Goal: Task Accomplishment & Management: Manage account settings

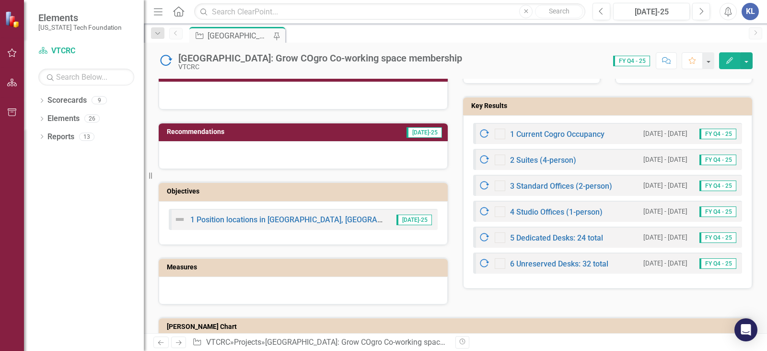
scroll to position [288, 0]
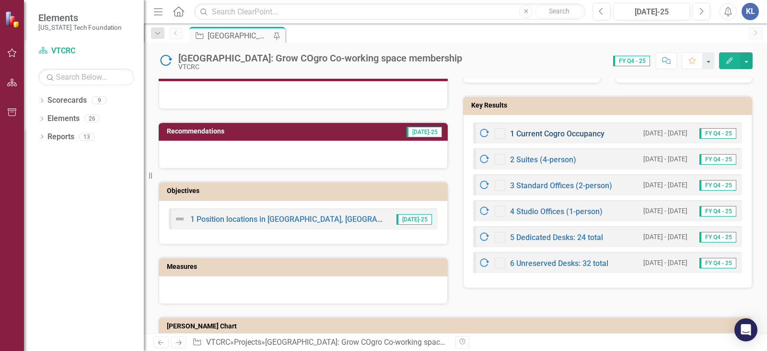
click at [545, 134] on link "1 Current Cogro Occupancy" at bounding box center [557, 133] width 94 height 9
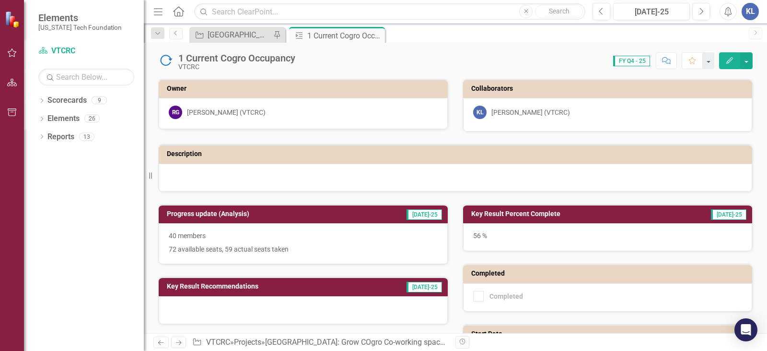
click at [231, 301] on div at bounding box center [303, 310] width 289 height 28
click at [219, 305] on div at bounding box center [303, 310] width 289 height 28
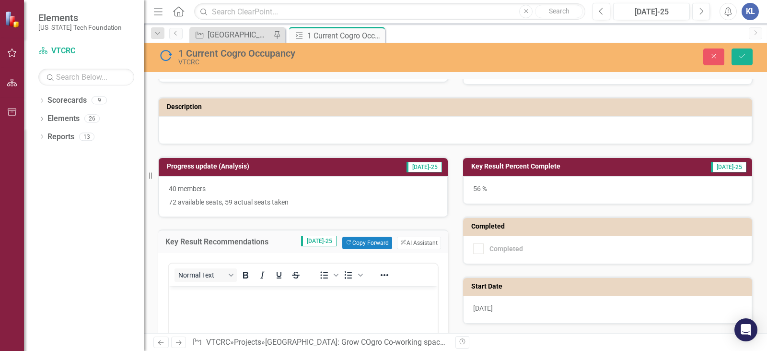
scroll to position [144, 0]
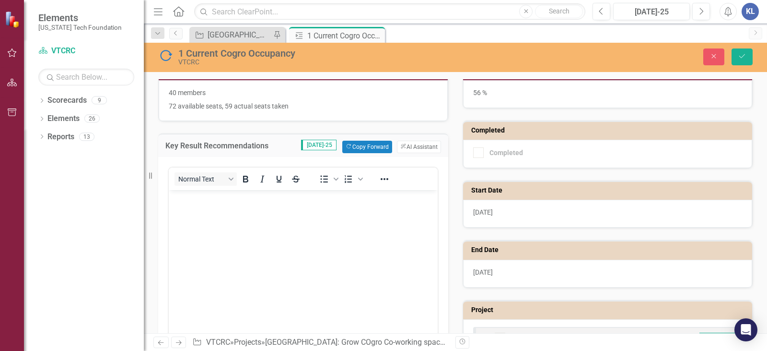
click at [236, 230] on body "Rich Text Area. Press ALT-0 for help." at bounding box center [303, 261] width 269 height 144
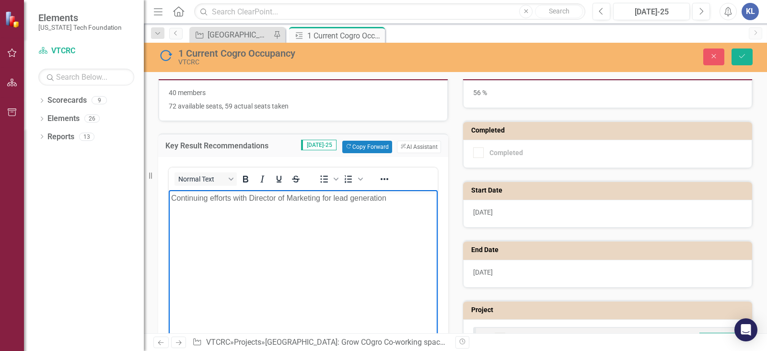
click at [175, 197] on p "Continuing efforts with Director of Marketing for lead generation" at bounding box center [303, 198] width 264 height 12
click at [173, 197] on p "Continuing efforts with Director of Marketing for lead generation" at bounding box center [303, 198] width 264 height 12
click at [421, 202] on p "-Continuing efforts with Director of Marketing for lead generation" at bounding box center [303, 198] width 264 height 12
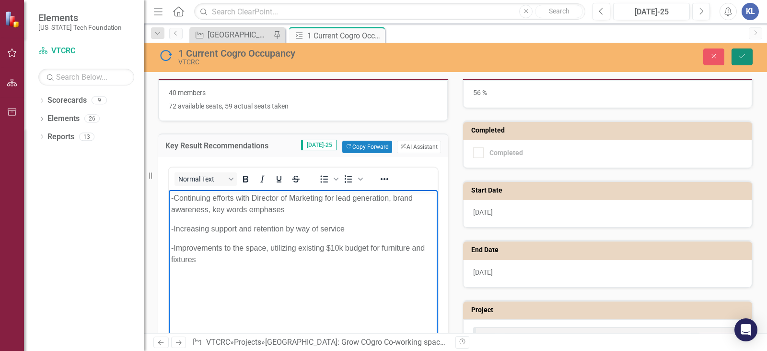
click at [740, 61] on button "Save" at bounding box center [742, 56] width 21 height 17
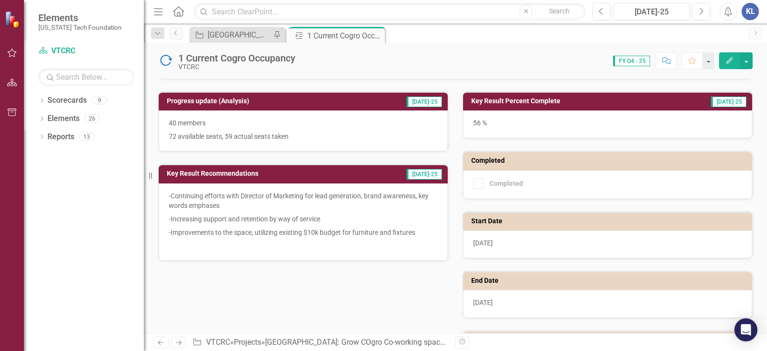
scroll to position [183, 0]
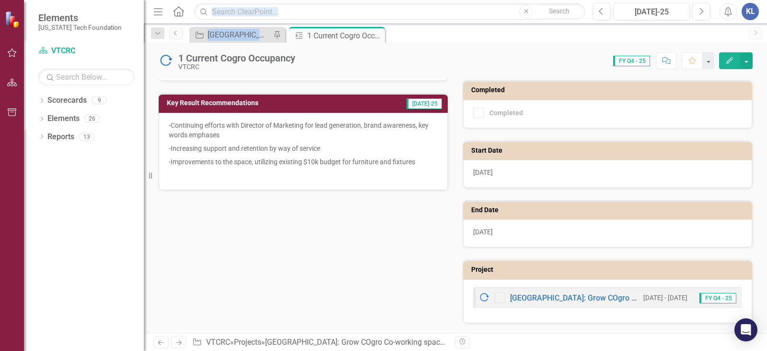
drag, startPoint x: 281, startPoint y: 30, endPoint x: 215, endPoint y: 95, distance: 92.9
click at [226, 48] on div "Menu Home Search Close Search Previous Jul-25 Next Alerts KL User Edit Profile …" at bounding box center [455, 175] width 623 height 351
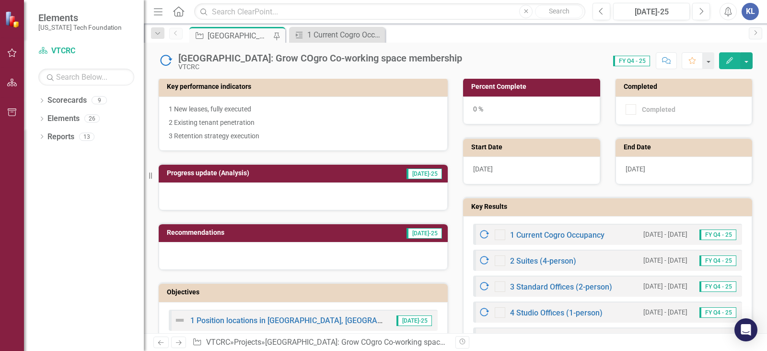
scroll to position [192, 0]
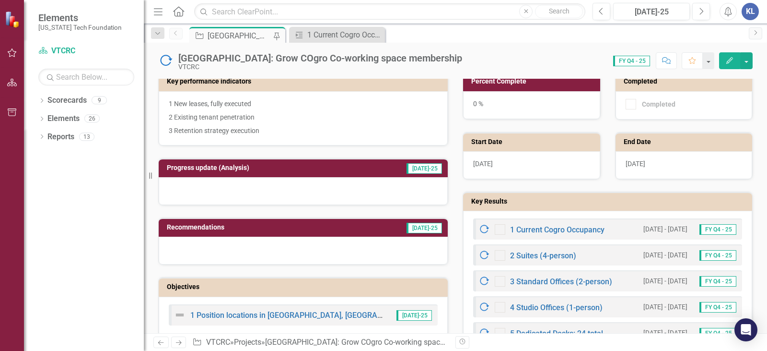
click at [232, 190] on div at bounding box center [303, 191] width 289 height 28
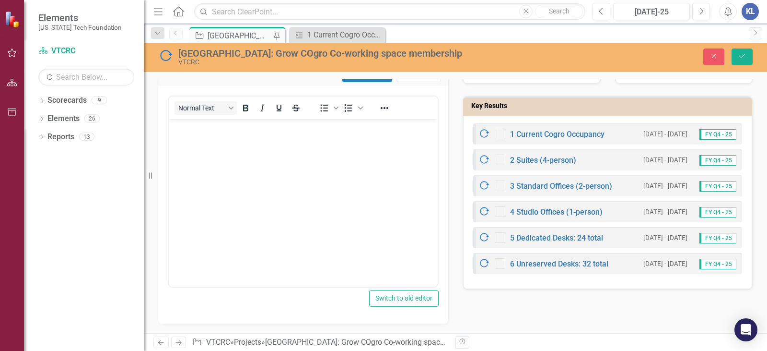
scroll to position [0, 0]
click at [233, 159] on body "Rich Text Area. Press ALT-0 for help." at bounding box center [303, 191] width 269 height 144
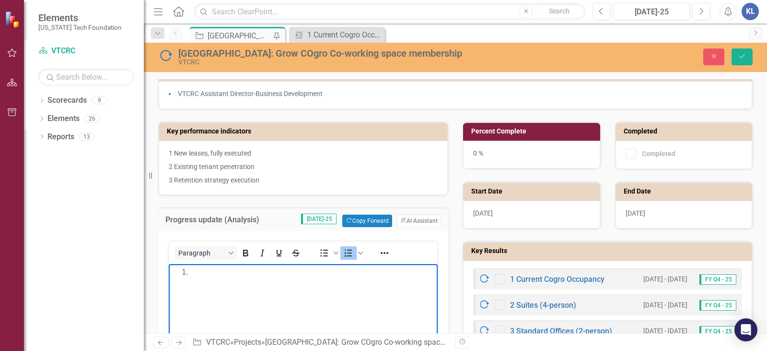
scroll to position [144, 0]
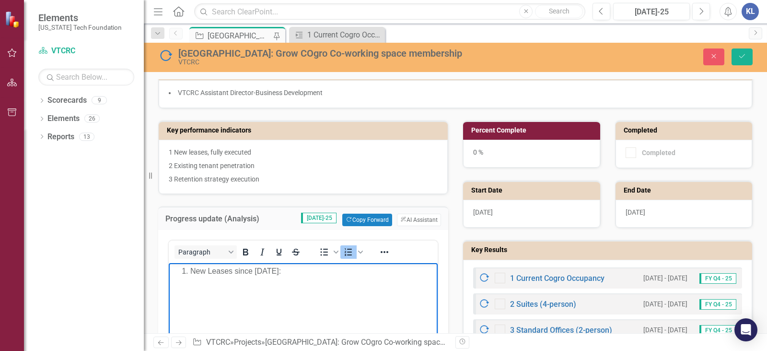
click at [307, 280] on body "New Leases since [DATE]:" at bounding box center [303, 335] width 269 height 144
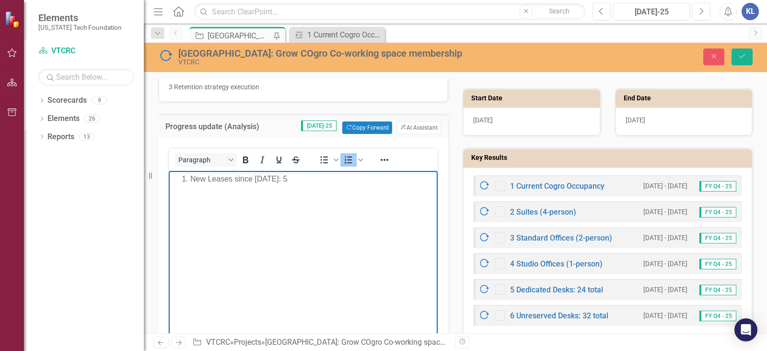
scroll to position [240, 0]
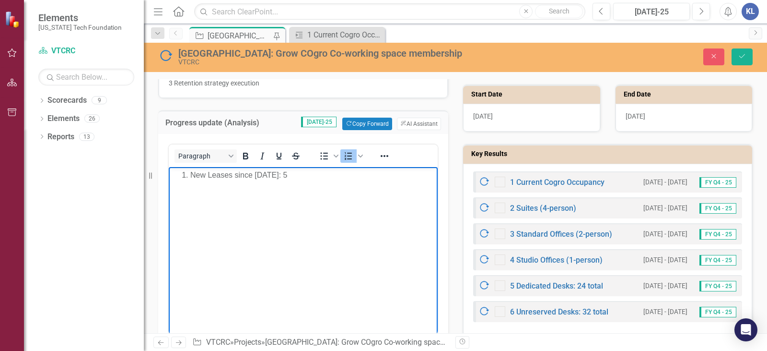
click at [317, 197] on body "New Leases since [DATE]: 5" at bounding box center [303, 239] width 269 height 144
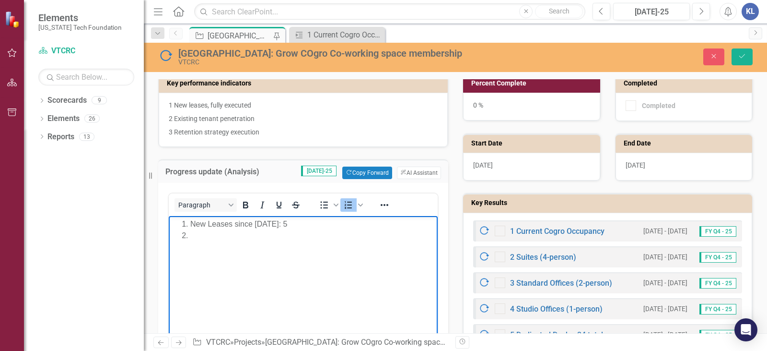
scroll to position [192, 0]
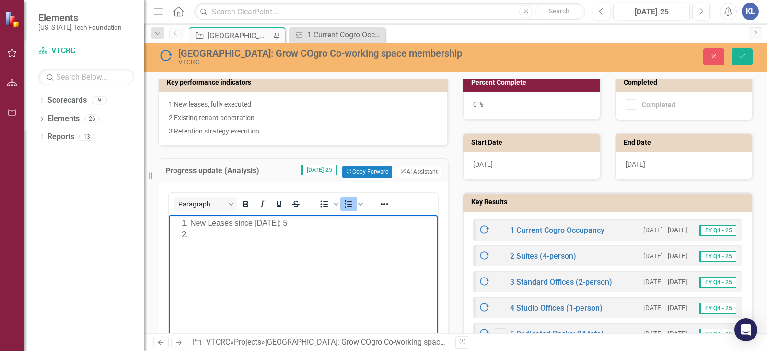
click at [220, 239] on li "Rich Text Area. Press ALT-0 for help." at bounding box center [312, 235] width 245 height 12
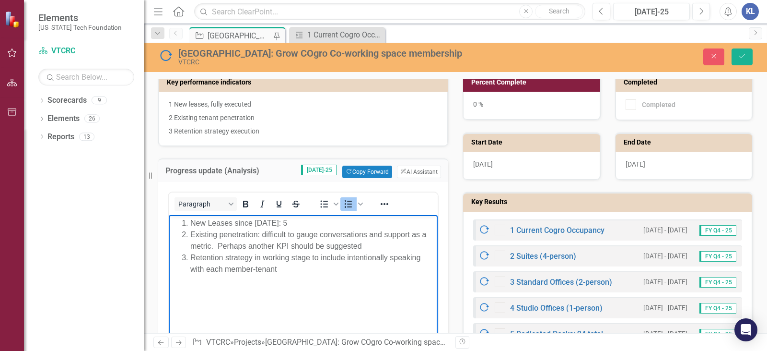
click at [526, 105] on div "0 %" at bounding box center [531, 106] width 137 height 28
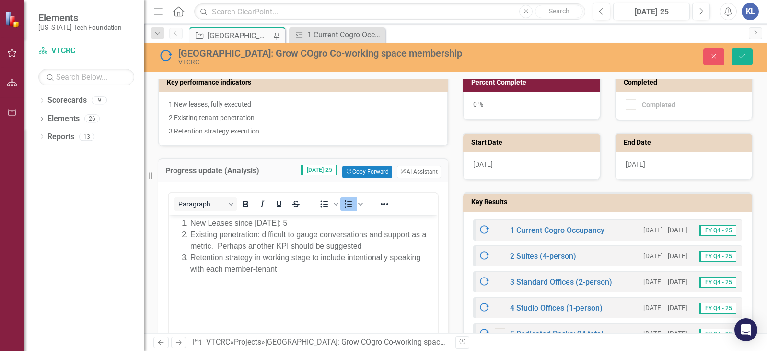
click at [526, 105] on div "0 %" at bounding box center [531, 106] width 137 height 28
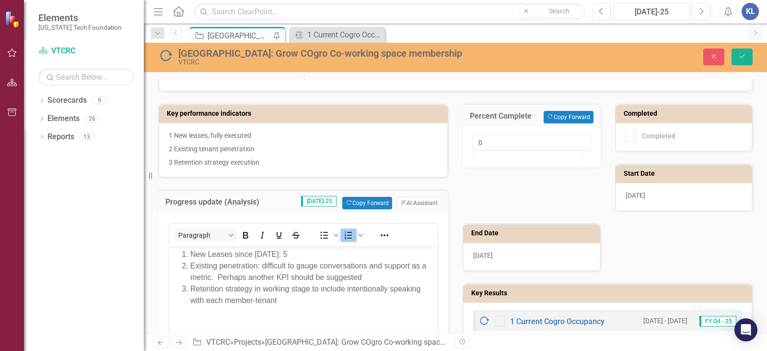
scroll to position [144, 0]
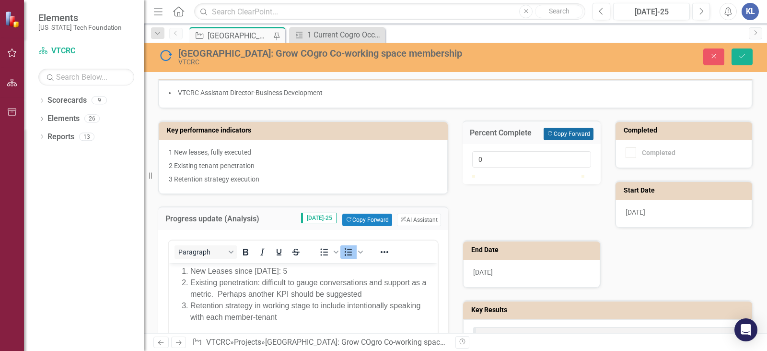
click at [571, 134] on button "Copy Forward Copy Forward" at bounding box center [568, 134] width 49 height 12
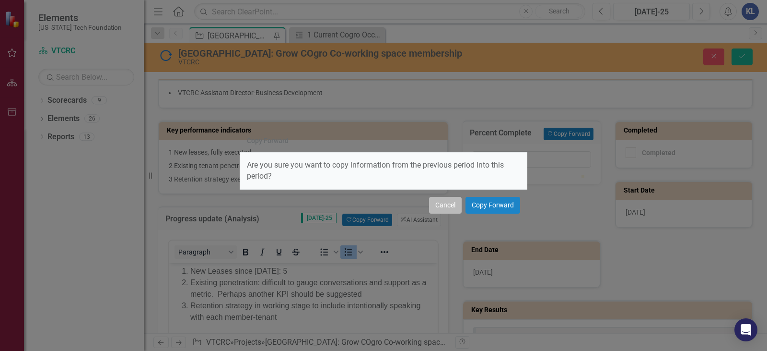
click at [452, 209] on button "Cancel" at bounding box center [445, 205] width 33 height 17
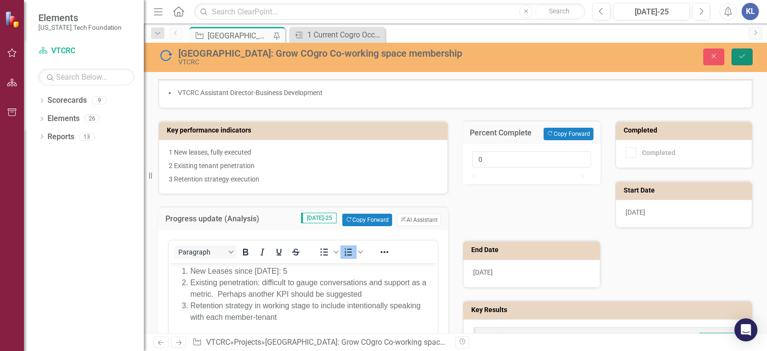
click at [742, 61] on button "Save" at bounding box center [742, 56] width 21 height 17
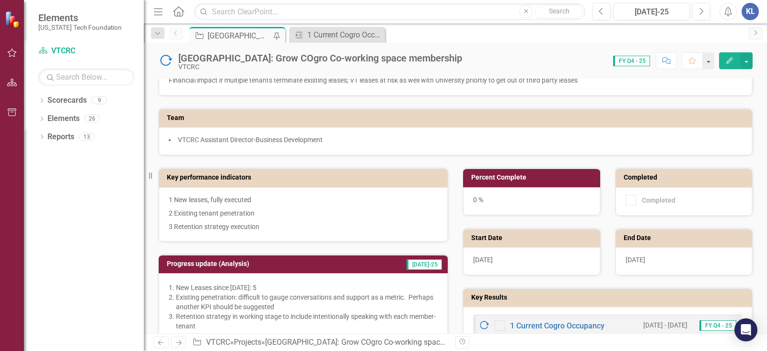
scroll to position [240, 0]
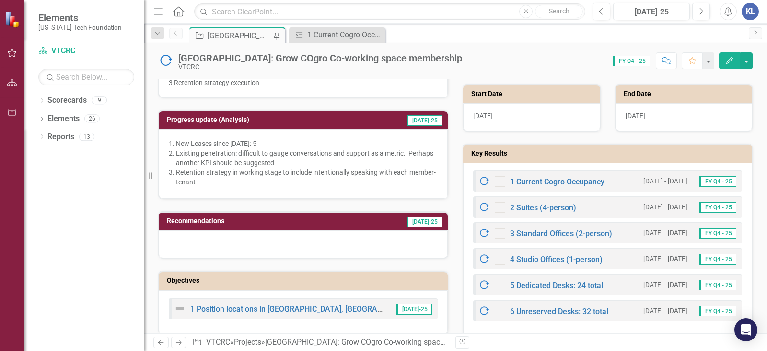
click at [308, 153] on li "Existing penetration: difficult to gauge conversations and support as a metric.…" at bounding box center [307, 157] width 262 height 19
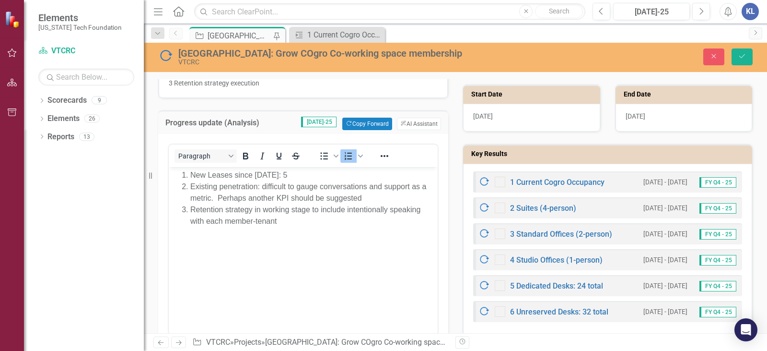
scroll to position [0, 0]
click at [370, 200] on li "Existing penetration: difficult to gauge conversations and support as a metric.…" at bounding box center [312, 192] width 245 height 23
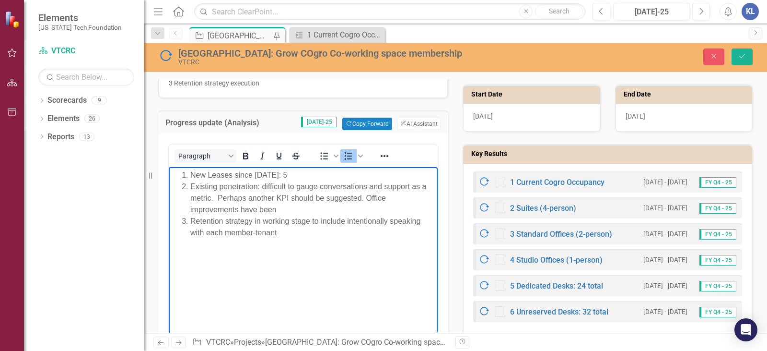
click at [370, 200] on li "Existing penetration: difficult to gauge conversations and support as a metric.…" at bounding box center [312, 198] width 245 height 35
click at [324, 208] on li "Existing penetration: difficult to gauge conversations and support as a metric.…" at bounding box center [312, 198] width 245 height 35
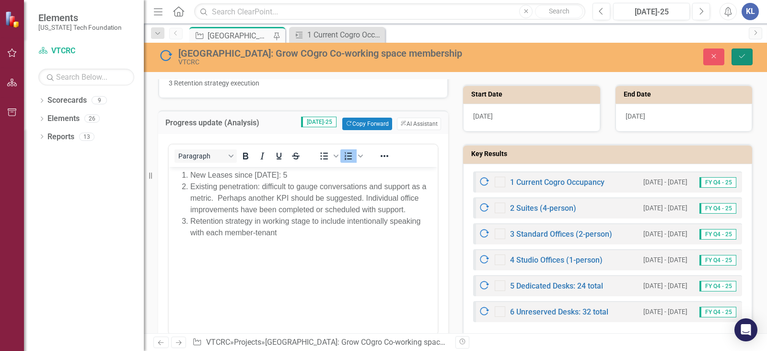
click at [740, 61] on button "Save" at bounding box center [742, 56] width 21 height 17
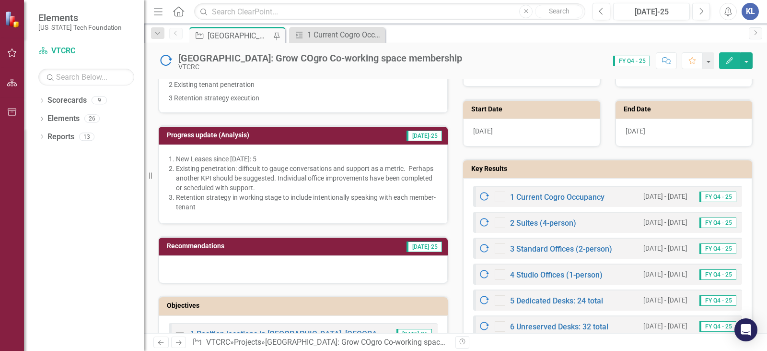
scroll to position [288, 0]
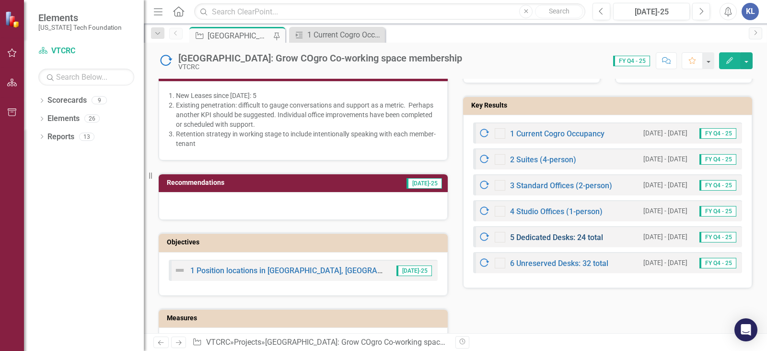
click at [523, 237] on link "5 Dedicated Desks: 24 total" at bounding box center [556, 237] width 93 height 9
